Goal: Task Accomplishment & Management: Manage account settings

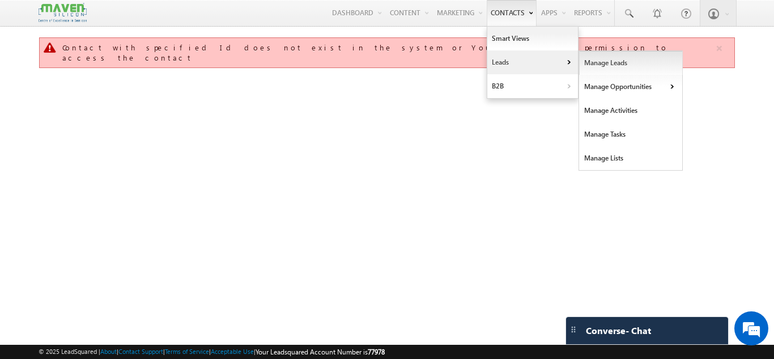
click at [600, 67] on link "Manage Leads" at bounding box center [631, 63] width 104 height 24
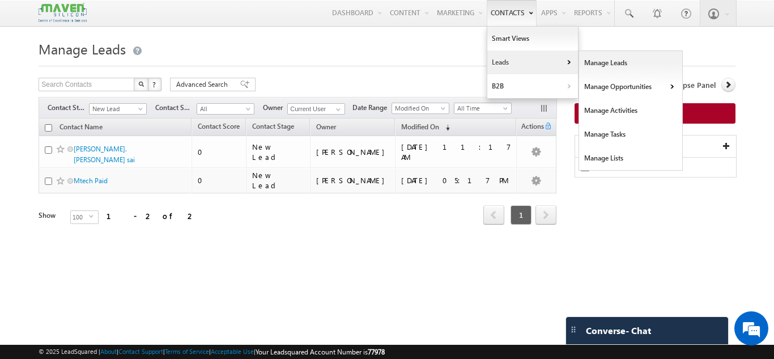
click at [492, 69] on link "Leads" at bounding box center [532, 62] width 91 height 24
click at [608, 60] on link "Manage Leads" at bounding box center [631, 63] width 104 height 24
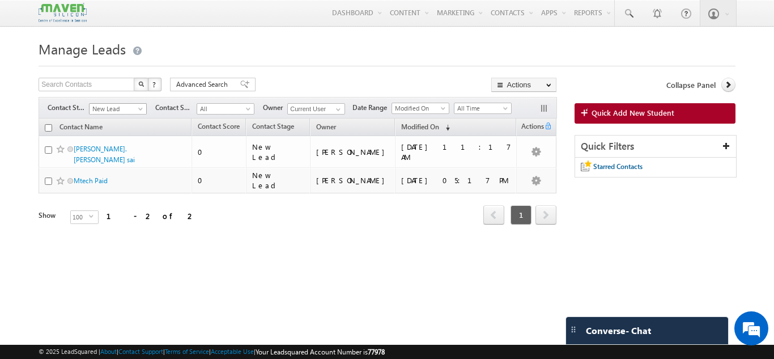
click at [131, 103] on link "New Lead" at bounding box center [118, 108] width 58 height 11
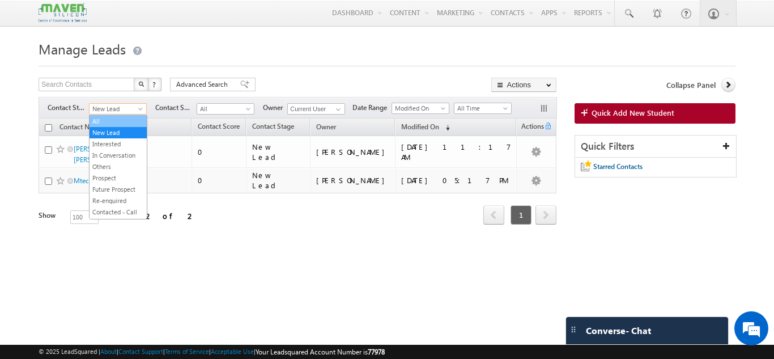
click at [117, 120] on link "All" at bounding box center [117, 121] width 57 height 10
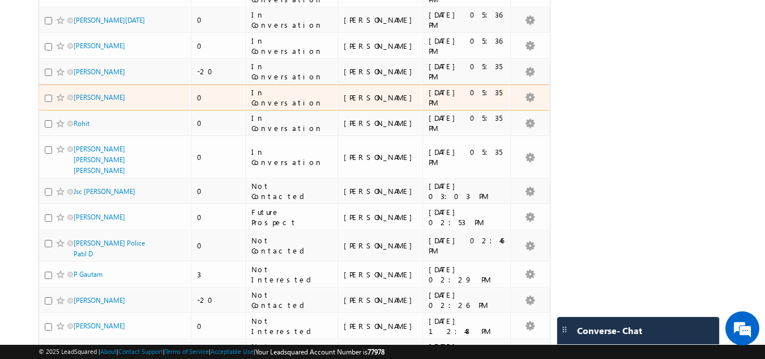
scroll to position [1586, 0]
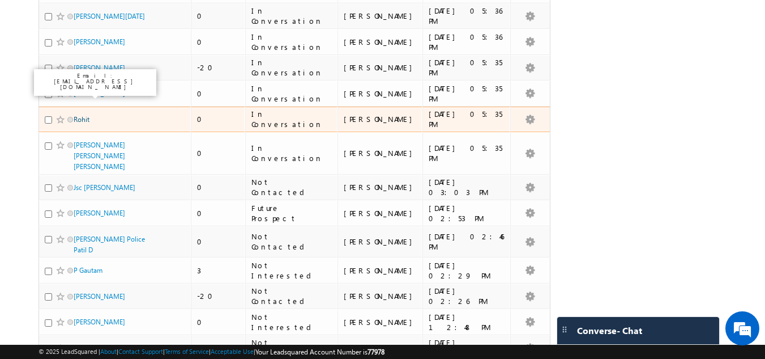
click at [86, 115] on link "Rohit" at bounding box center [82, 119] width 16 height 8
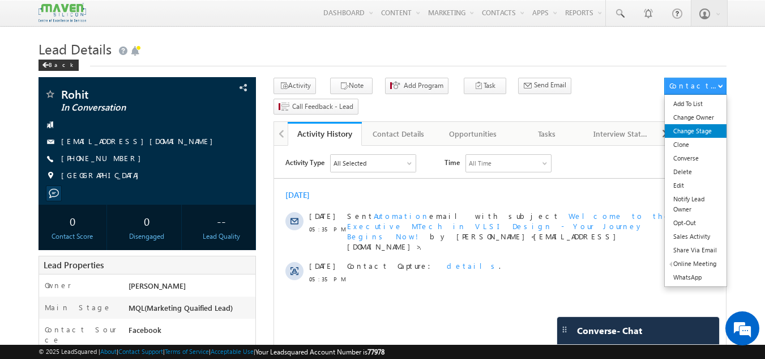
click at [698, 133] on link "Change Stage" at bounding box center [696, 131] width 62 height 14
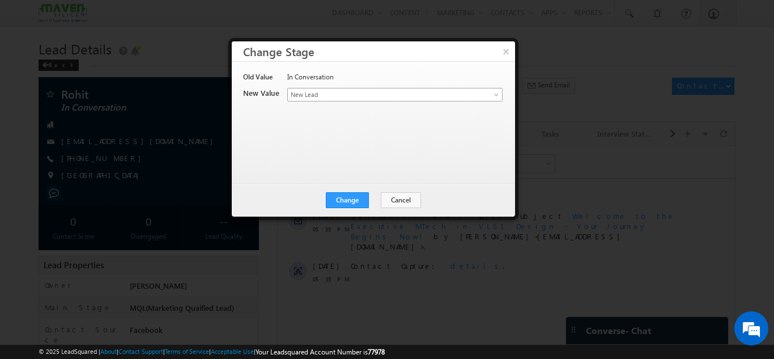
click at [400, 92] on span "New Lead" at bounding box center [376, 94] width 177 height 10
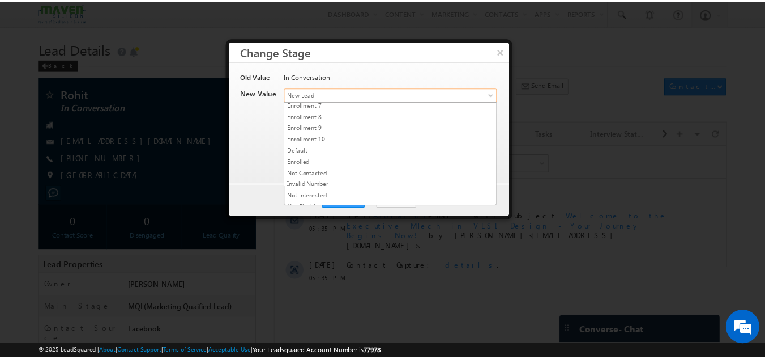
scroll to position [214, 0]
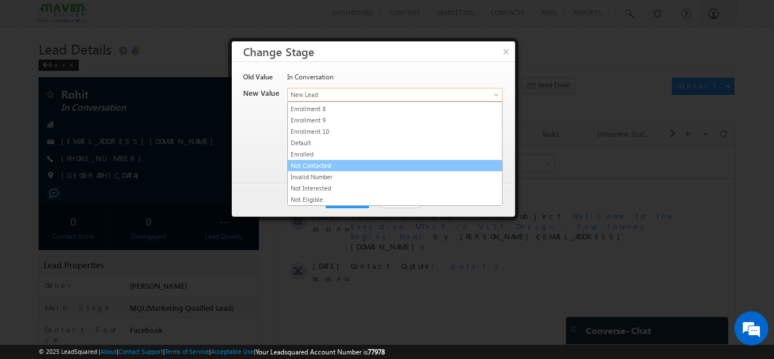
click at [333, 164] on link "Not Contacted" at bounding box center [395, 165] width 214 height 10
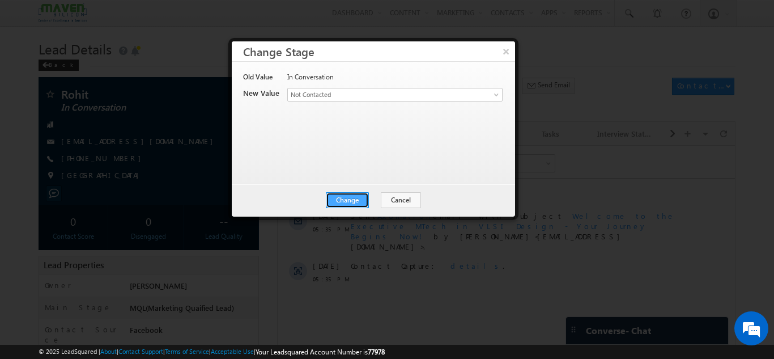
click at [341, 199] on button "Change" at bounding box center [347, 200] width 43 height 16
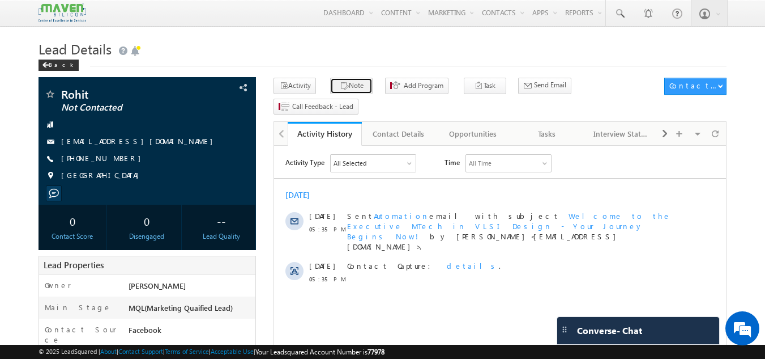
click at [344, 91] on button "Note" at bounding box center [351, 86] width 42 height 16
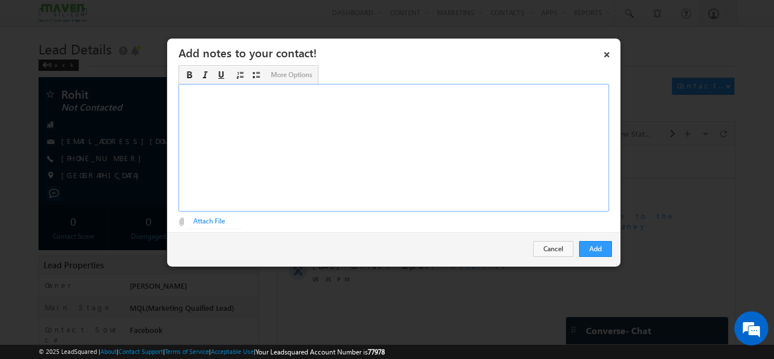
click at [340, 126] on div "Rich Text Editor, Description-inline-editor-div" at bounding box center [393, 147] width 431 height 127
click at [606, 245] on button "Add" at bounding box center [595, 249] width 33 height 16
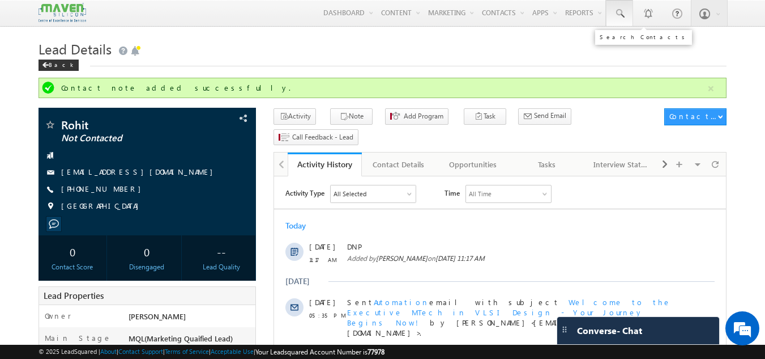
click at [615, 8] on span at bounding box center [619, 13] width 11 height 11
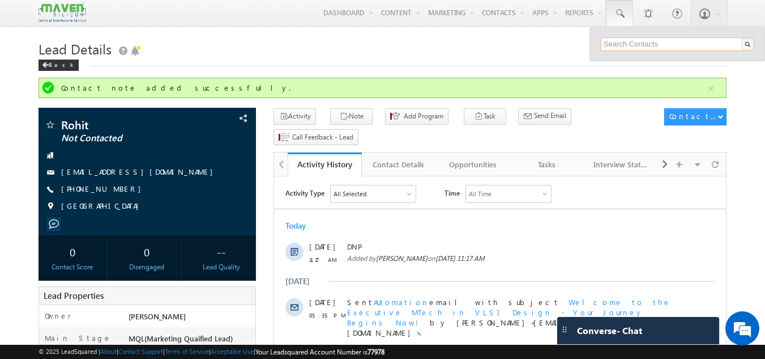
click at [627, 46] on input "text" at bounding box center [678, 44] width 154 height 14
paste input "8451994406"
type input "8451994406"
click at [549, 45] on h1 "Lead Details" at bounding box center [383, 48] width 689 height 22
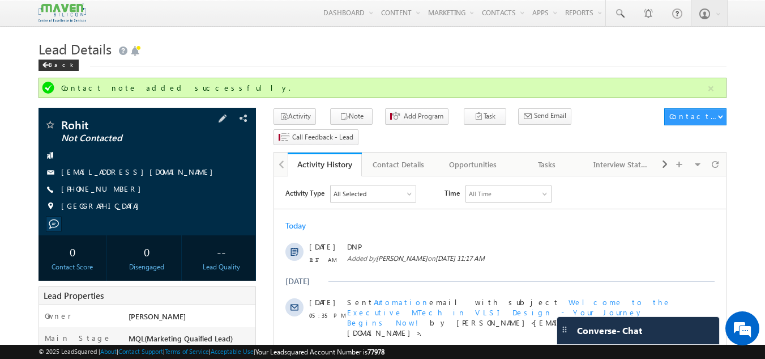
click at [135, 193] on div "+91-7896187944" at bounding box center [147, 189] width 207 height 11
click at [116, 190] on div "+91-7896187944" at bounding box center [147, 189] width 207 height 11
copy div "+91-7896187944"
click at [65, 12] on img at bounding box center [63, 13] width 48 height 20
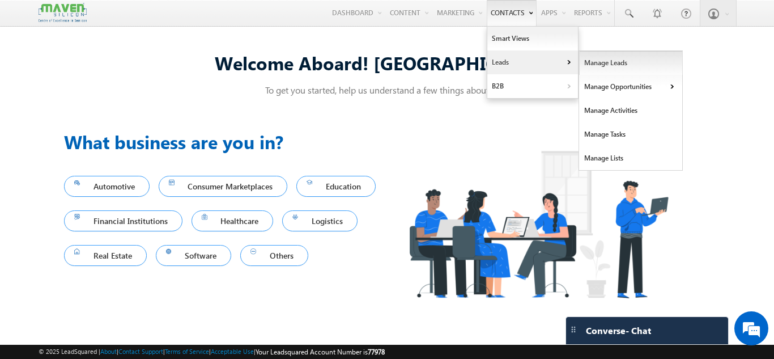
click at [599, 64] on link "Manage Leads" at bounding box center [631, 63] width 104 height 24
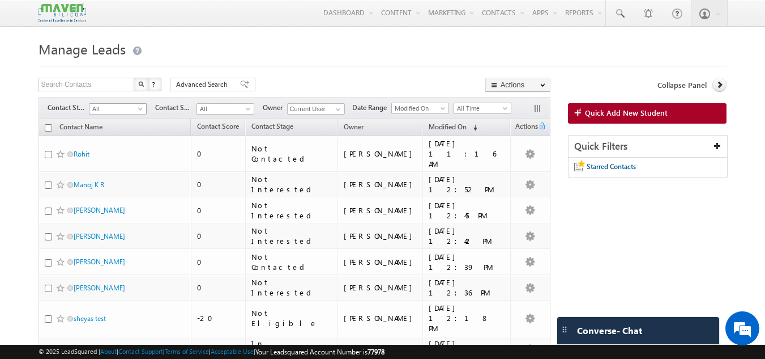
click at [132, 112] on span "All" at bounding box center [116, 109] width 54 height 10
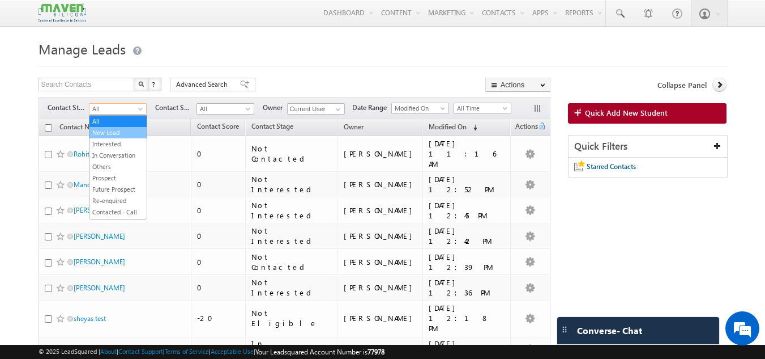
click at [116, 134] on link "New Lead" at bounding box center [117, 132] width 57 height 10
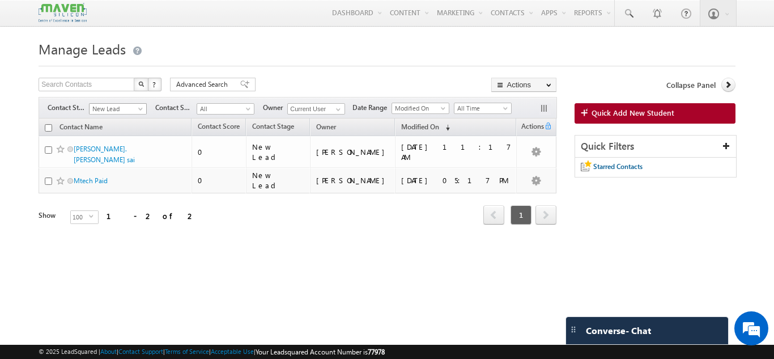
click at [139, 110] on span at bounding box center [141, 110] width 9 height 9
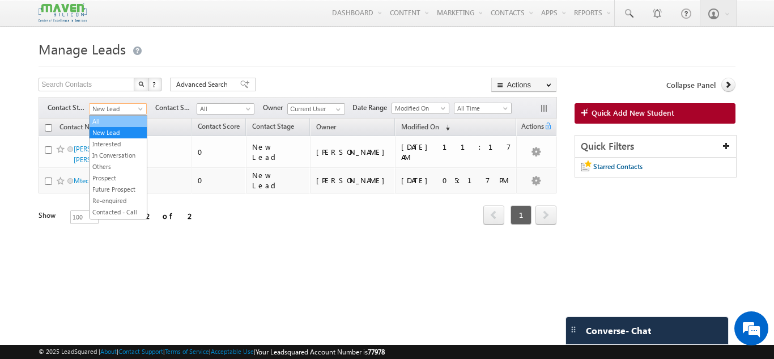
click at [126, 121] on link "All" at bounding box center [117, 121] width 57 height 10
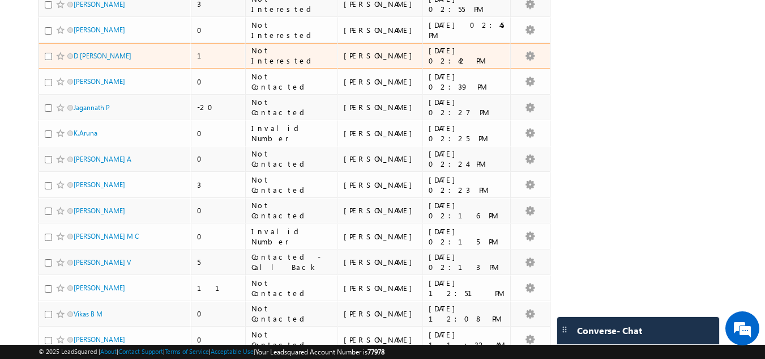
scroll to position [510, 0]
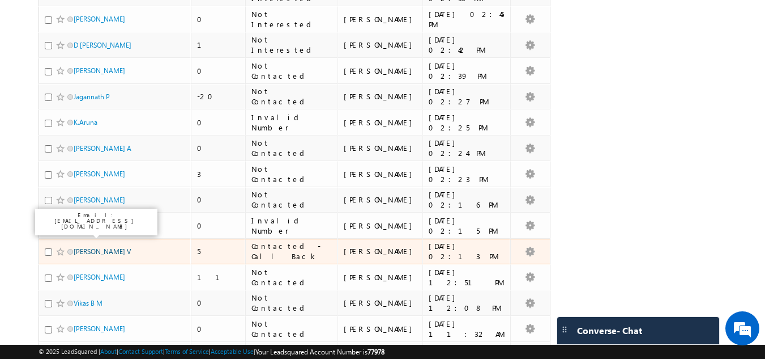
click at [87, 247] on link "[PERSON_NAME] V" at bounding box center [102, 251] width 57 height 8
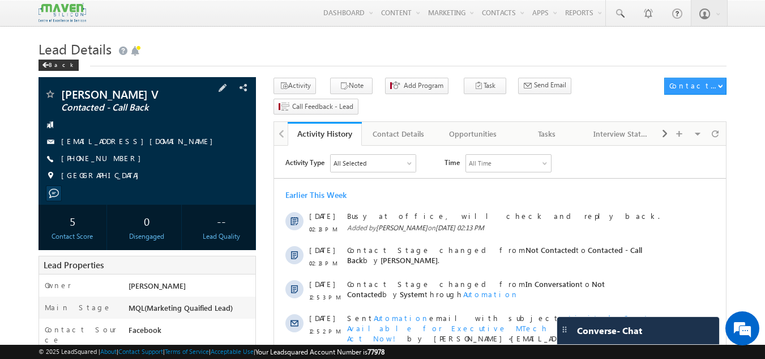
click at [120, 152] on div "[PERSON_NAME] V Contacted - Call Back [EMAIL_ADDRESS][DOMAIN_NAME] [PHONE_NUMBE…" at bounding box center [147, 137] width 207 height 99
click at [122, 157] on div "[PHONE_NUMBER]" at bounding box center [147, 158] width 207 height 11
click at [82, 157] on span "+91-9513679799" at bounding box center [104, 158] width 86 height 11
click at [115, 159] on div "+91-9513679799" at bounding box center [147, 158] width 207 height 11
copy div "+91-9513679799"
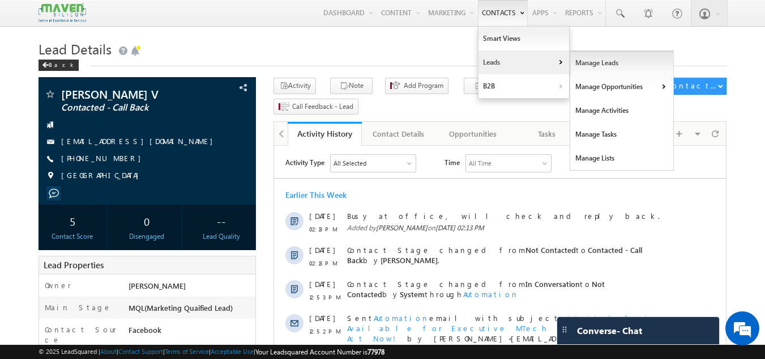
click at [581, 67] on link "Manage Leads" at bounding box center [622, 63] width 104 height 24
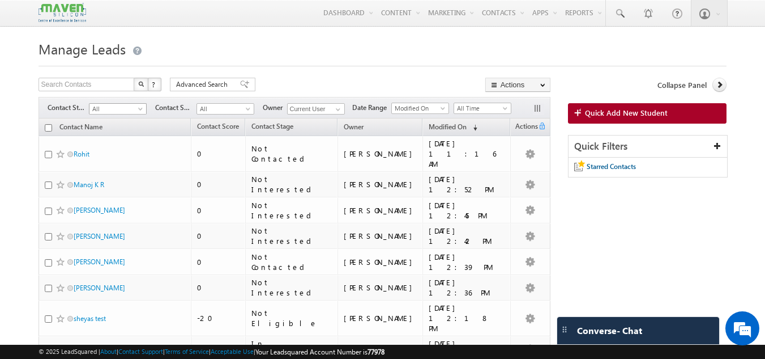
click at [129, 109] on span "All" at bounding box center [116, 109] width 54 height 10
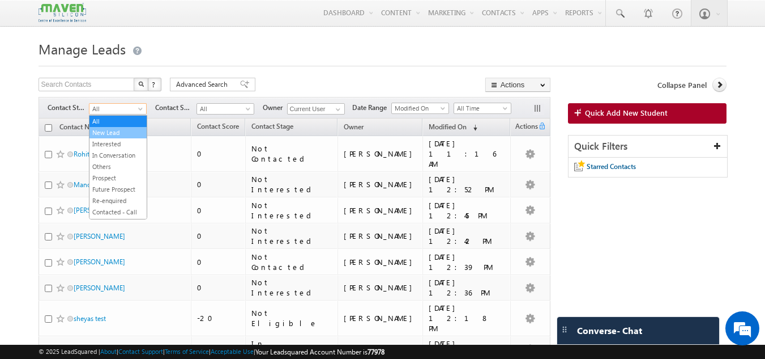
click at [123, 137] on link "New Lead" at bounding box center [117, 132] width 57 height 10
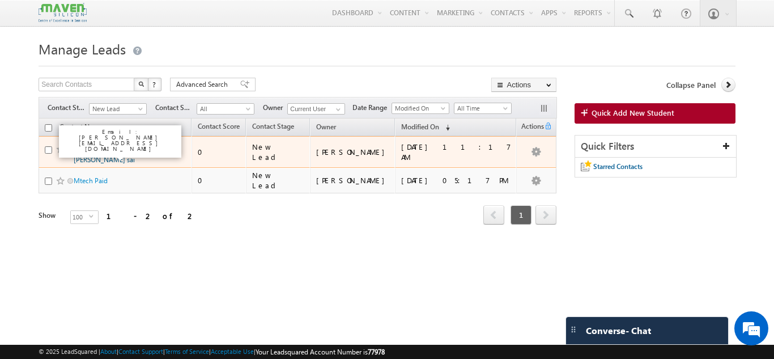
click at [130, 150] on link "[PERSON_NAME]. [PERSON_NAME] sai" at bounding box center [104, 153] width 61 height 19
